Goal: Task Accomplishment & Management: Use online tool/utility

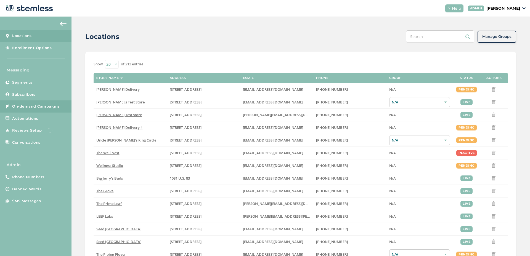
click at [62, 108] on link "On-demand Campaigns" at bounding box center [35, 106] width 71 height 12
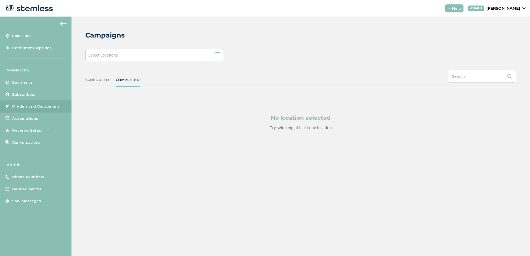
click at [119, 57] on div "Select Locations" at bounding box center [154, 55] width 138 height 12
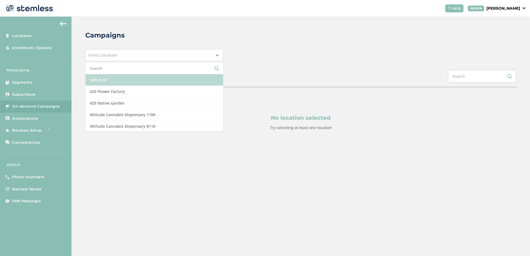
click at [115, 76] on li "Select All" at bounding box center [154, 80] width 137 height 12
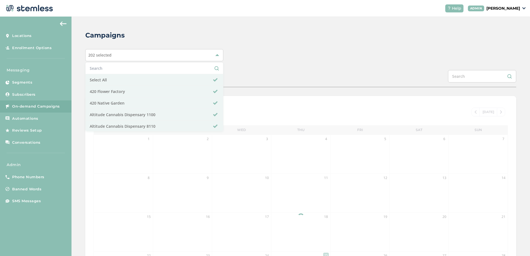
click at [288, 70] on div "SCHEDULED COMPLETED" at bounding box center [300, 78] width 431 height 17
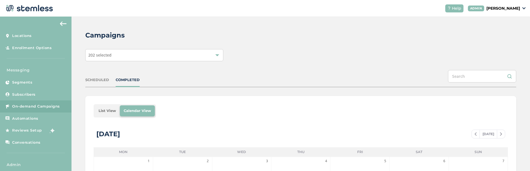
click at [106, 111] on li "List View" at bounding box center [107, 110] width 25 height 11
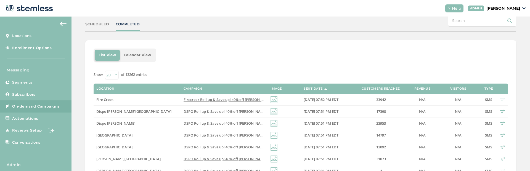
scroll to position [56, 0]
click at [111, 100] on span "Fire Creek" at bounding box center [104, 99] width 17 height 5
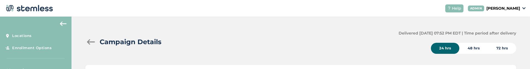
click at [468, 49] on div "48 hrs" at bounding box center [473, 48] width 29 height 11
